Goal: Check status

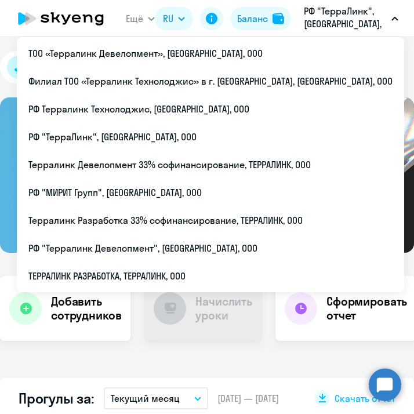
select select "30"
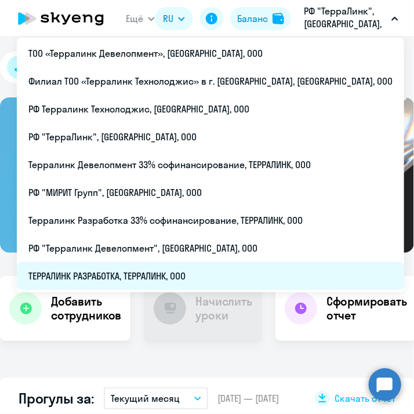
click at [171, 267] on li "ТЕРРАЛИНК РАЗРАБОТКА, ТЕРРАЛИНК, ООО" at bounding box center [211, 276] width 388 height 28
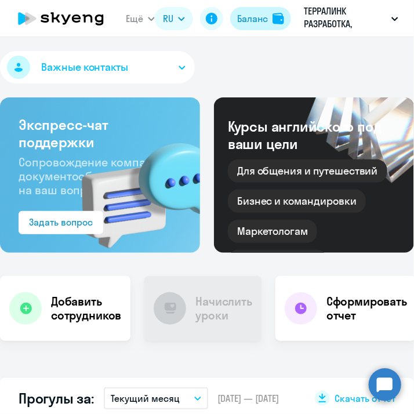
click at [250, 21] on div "Баланс" at bounding box center [252, 18] width 31 height 13
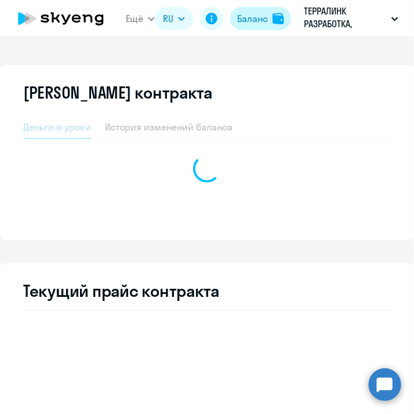
select select "english_adult_not_native_speaker"
